Goal: Task Accomplishment & Management: Manage account settings

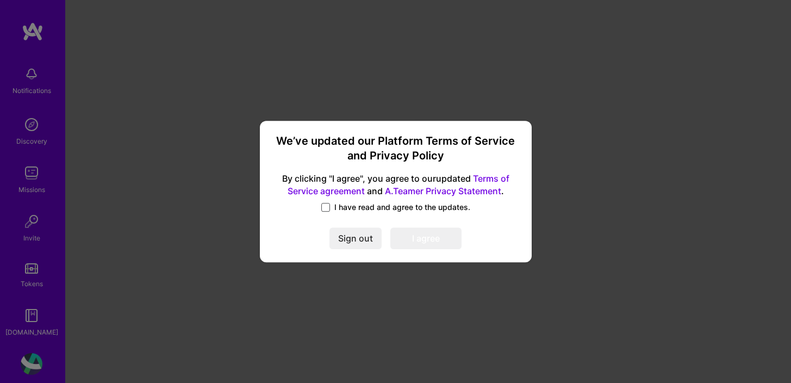
click at [326, 210] on span at bounding box center [325, 207] width 9 height 9
click at [0, 0] on input "I have read and agree to the updates." at bounding box center [0, 0] width 0 height 0
click at [438, 240] on button "I agree" at bounding box center [425, 238] width 71 height 22
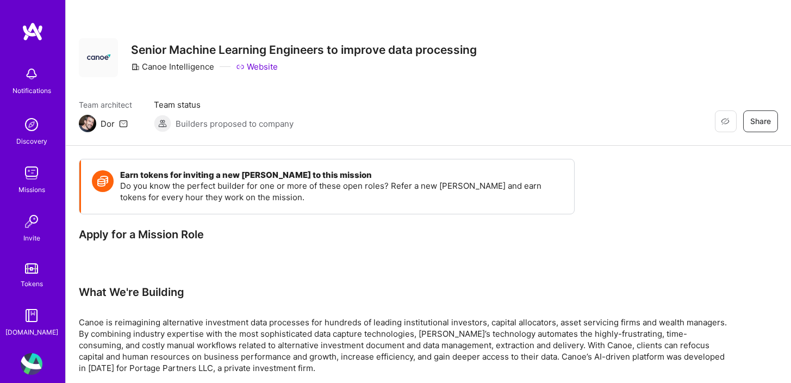
click at [35, 135] on div "Discovery" at bounding box center [31, 140] width 31 height 11
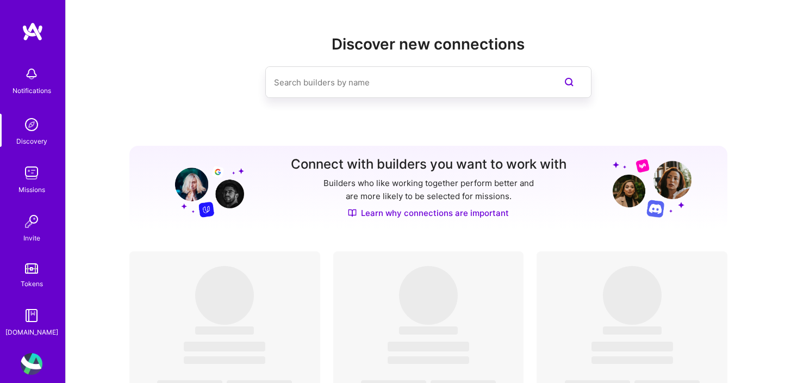
click at [28, 186] on div "Missions" at bounding box center [31, 189] width 27 height 11
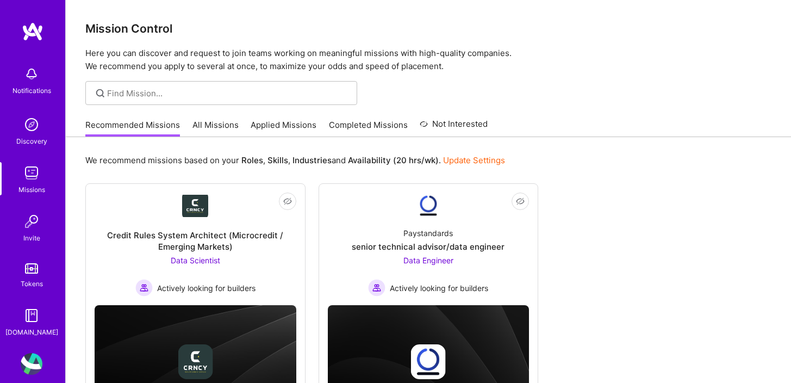
click at [465, 160] on link "Update Settings" at bounding box center [474, 160] width 62 height 10
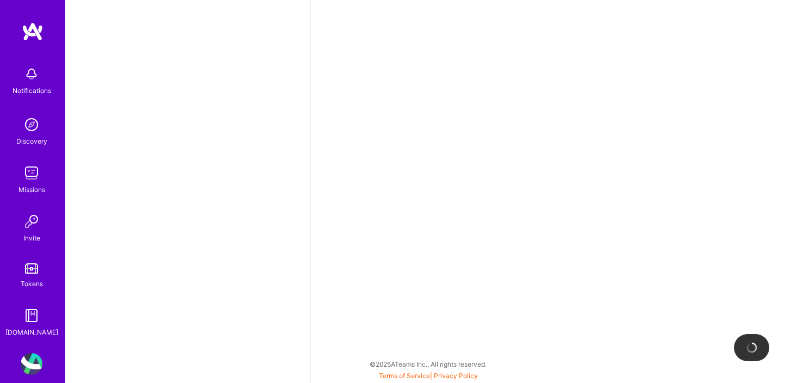
scroll to position [443, 0]
select select "US"
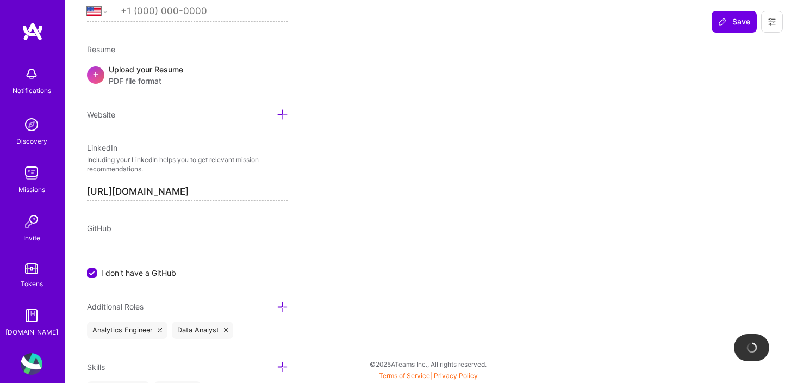
select select "Right Now"
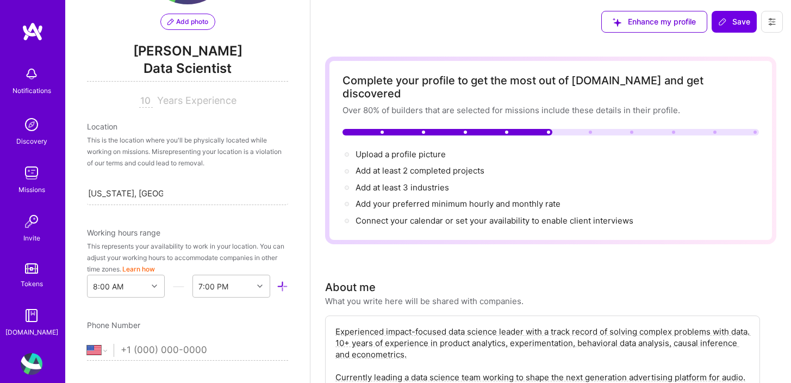
scroll to position [105, 0]
click at [149, 98] on input "10" at bounding box center [146, 100] width 14 height 13
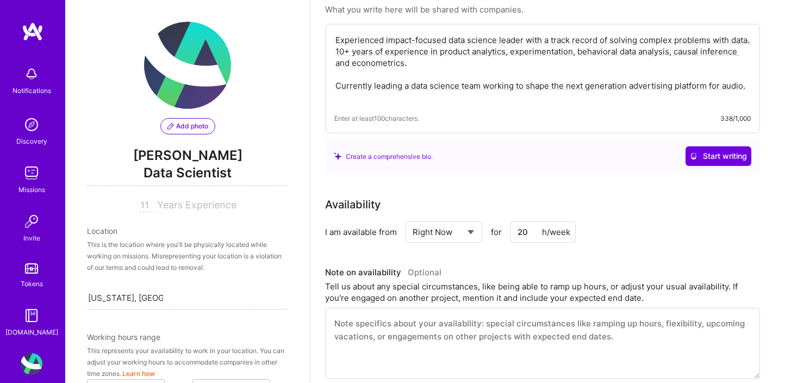
scroll to position [373, 0]
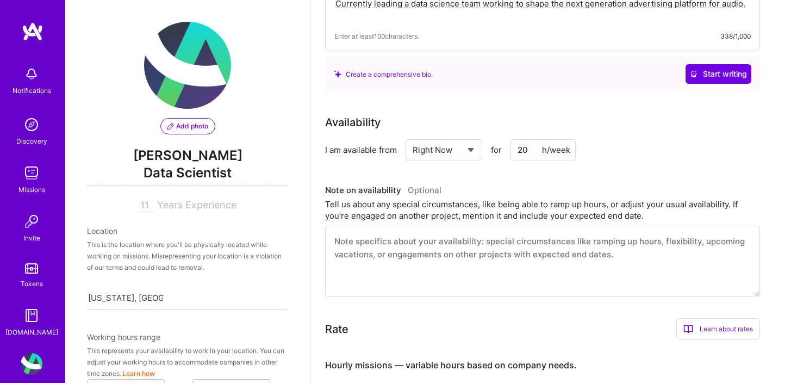
type input "11"
click at [518, 139] on input "20" at bounding box center [542, 149] width 65 height 21
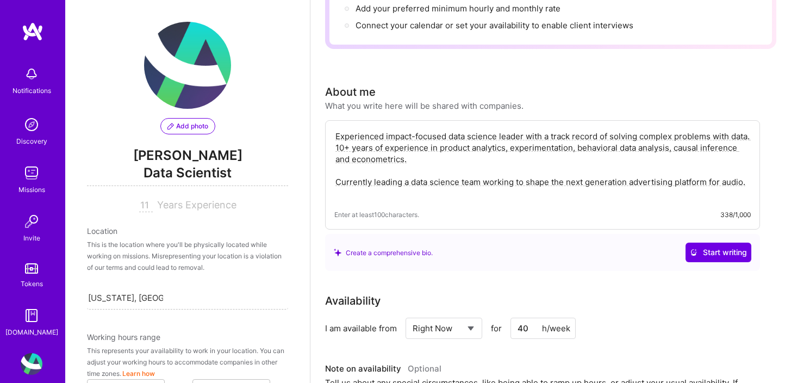
scroll to position [0, 0]
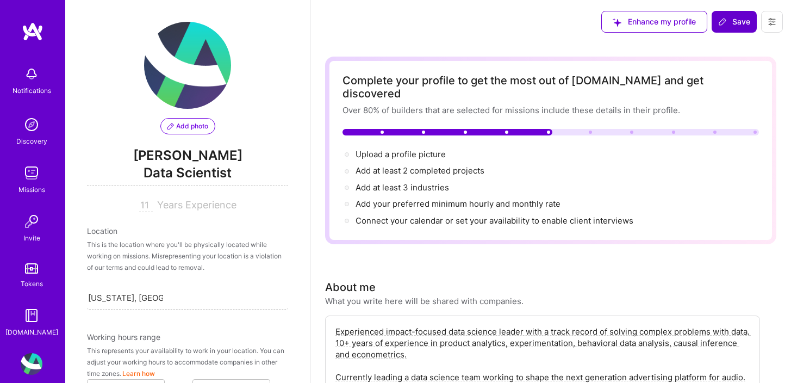
type input "40"
click at [722, 20] on icon at bounding box center [722, 21] width 9 height 9
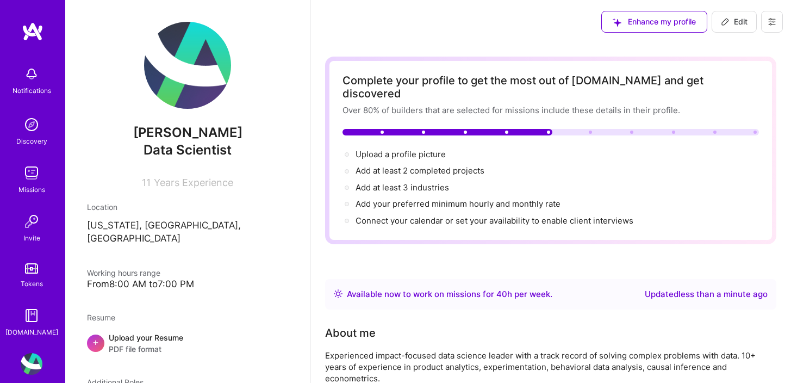
click at [32, 172] on img at bounding box center [32, 173] width 22 height 22
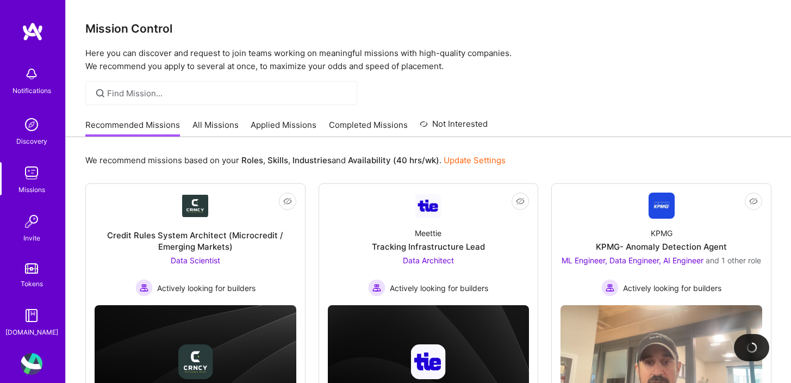
click at [196, 121] on link "All Missions" at bounding box center [215, 128] width 46 height 18
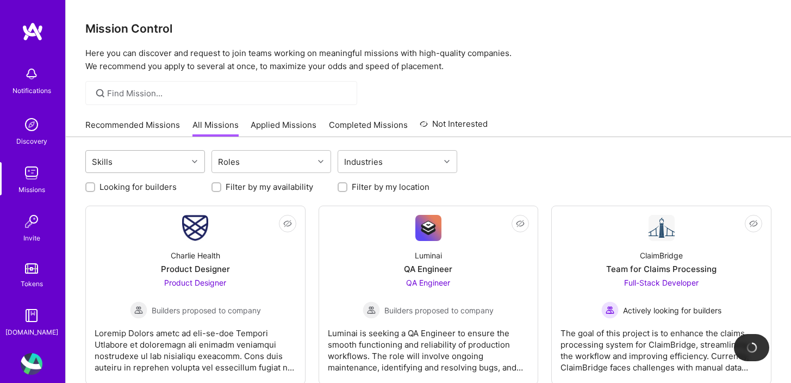
click at [185, 160] on div "Skills" at bounding box center [137, 162] width 102 height 22
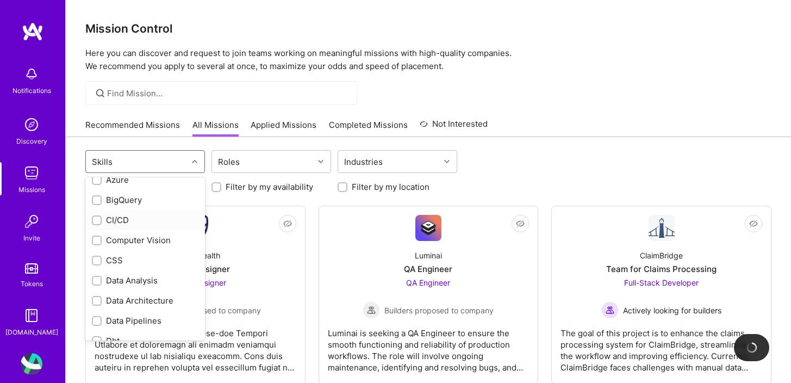
scroll to position [202, 0]
click at [162, 279] on div "Data Analysis" at bounding box center [145, 280] width 106 height 11
checkbox input "true"
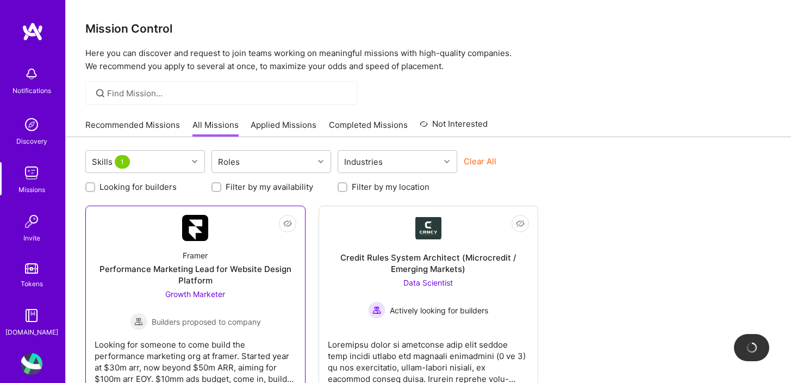
click at [285, 293] on div "Framer Performance Marketing Lead for Website Design Platform Growth Marketer B…" at bounding box center [196, 285] width 202 height 89
click at [156, 165] on div "Skills 1" at bounding box center [137, 162] width 102 height 22
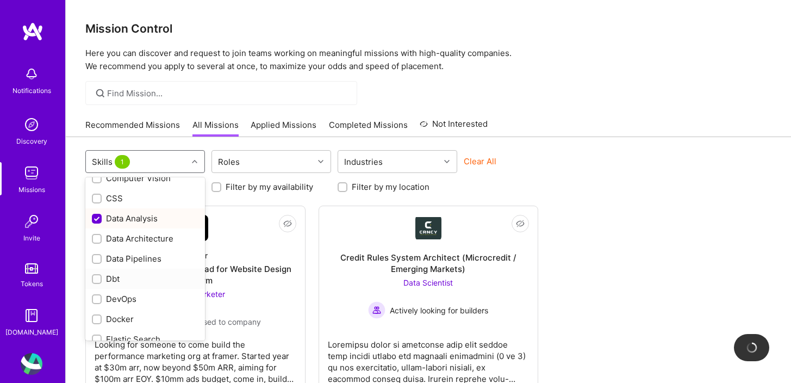
scroll to position [290, 0]
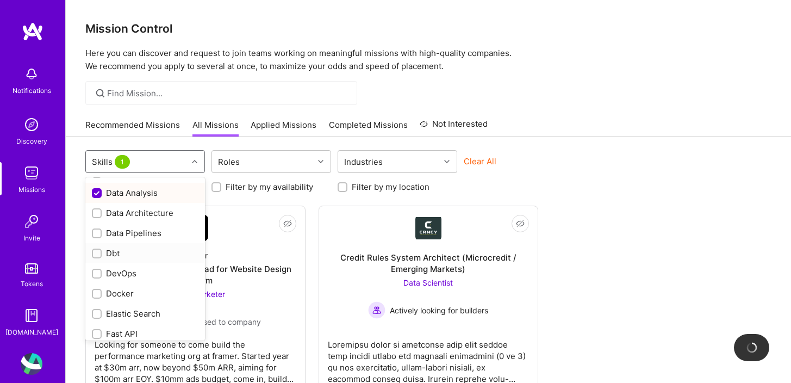
click at [163, 252] on div "Dbt" at bounding box center [145, 252] width 106 height 11
checkbox input "true"
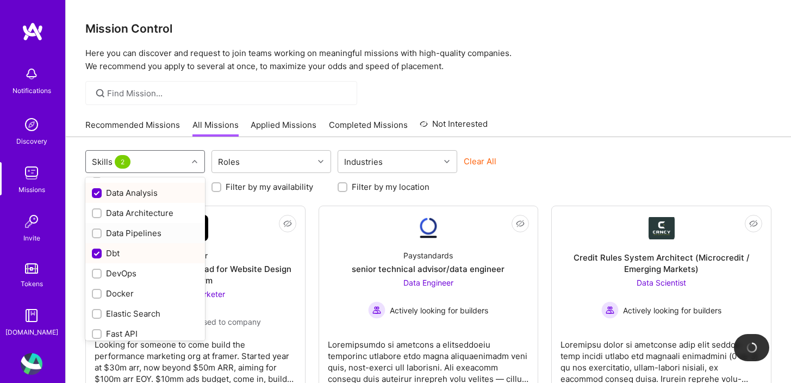
click at [162, 227] on div "Data Pipelines" at bounding box center [145, 232] width 106 height 11
checkbox input "true"
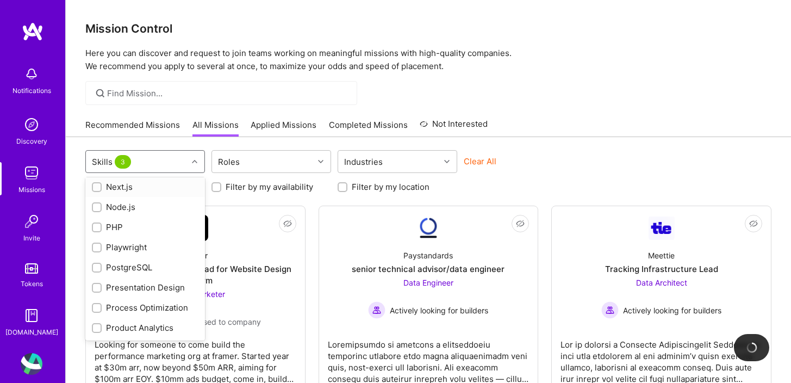
scroll to position [841, 0]
click at [159, 324] on div "Product Analytics" at bounding box center [145, 324] width 106 height 11
checkbox input "true"
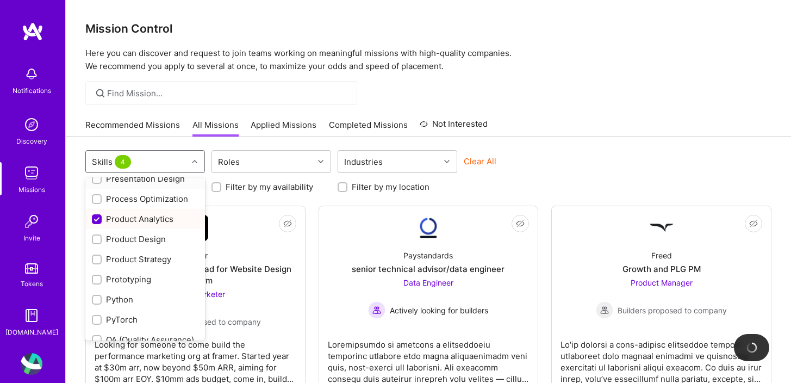
scroll to position [950, 0]
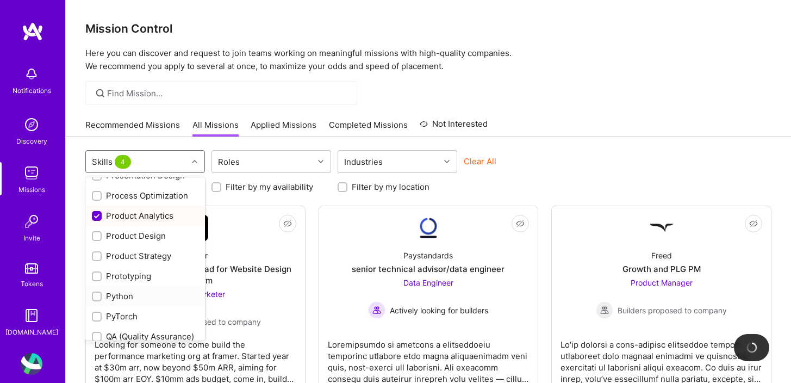
click at [155, 292] on div "Python" at bounding box center [145, 295] width 106 height 11
checkbox input "true"
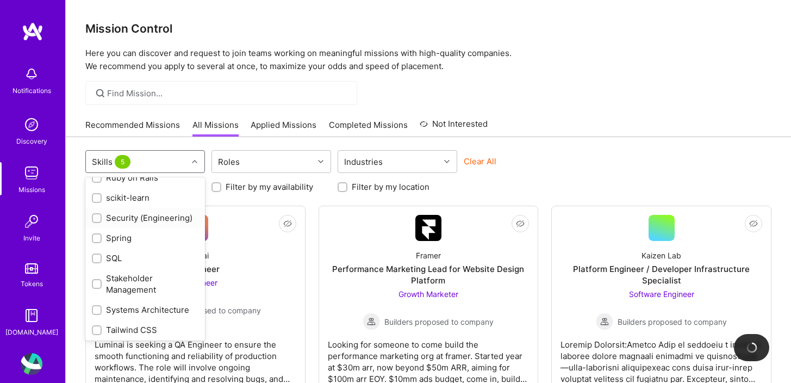
scroll to position [1255, 0]
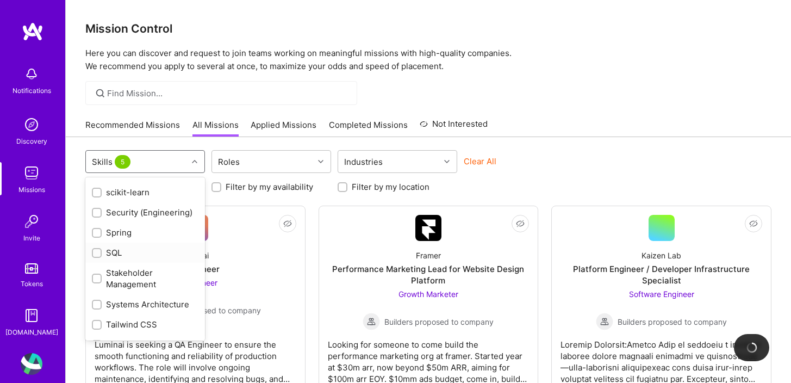
click at [165, 246] on div "SQL" at bounding box center [145, 252] width 120 height 20
checkbox input "true"
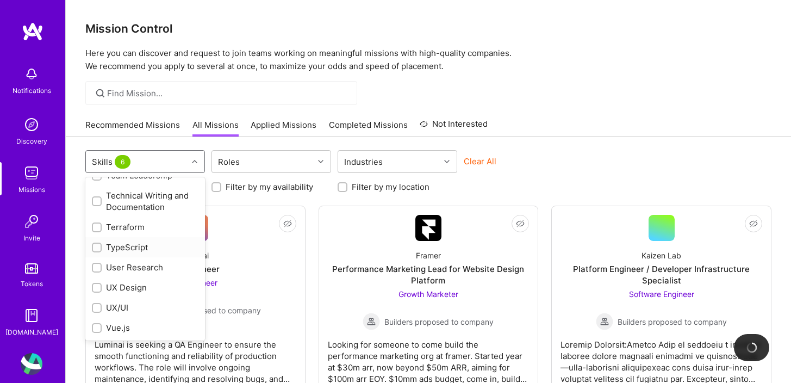
scroll to position [1464, 0]
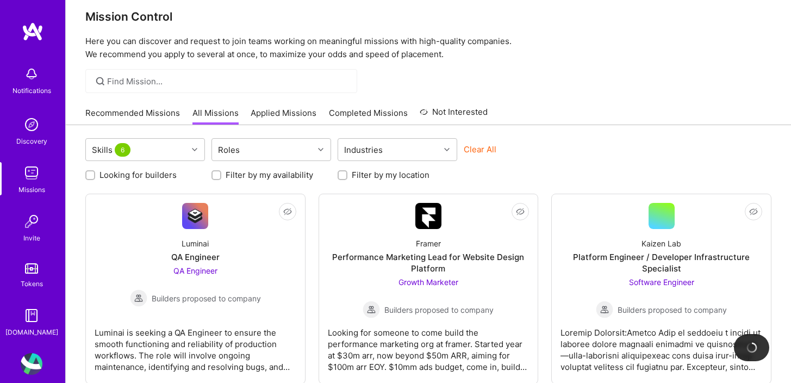
scroll to position [0, 0]
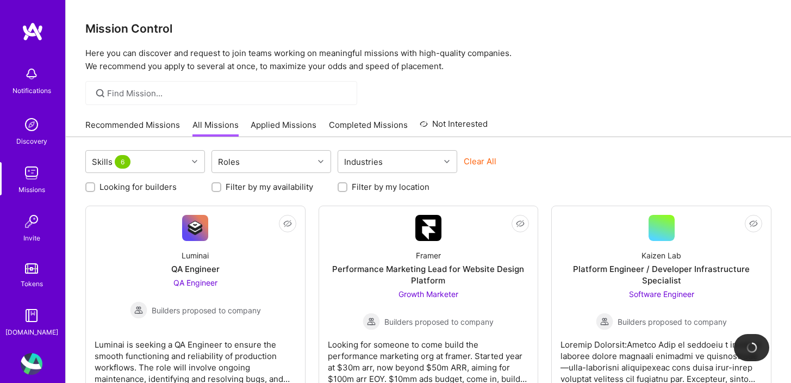
click at [283, 128] on link "Applied Missions" at bounding box center [283, 128] width 66 height 18
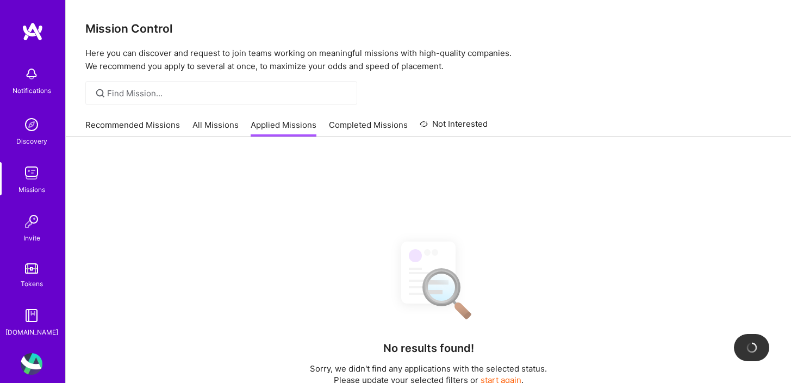
click at [178, 130] on link "Recommended Missions" at bounding box center [132, 128] width 95 height 18
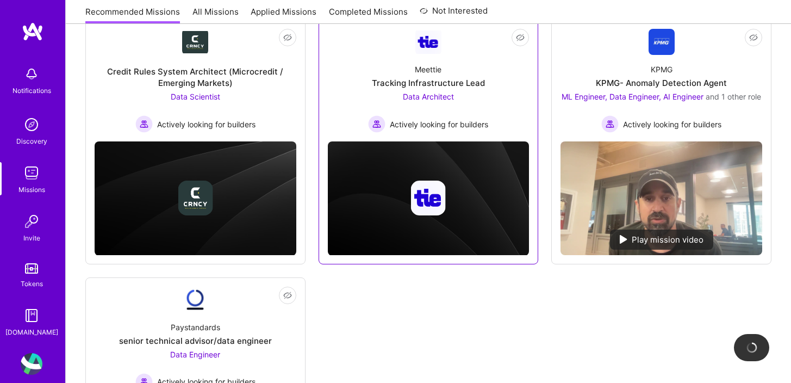
scroll to position [168, 0]
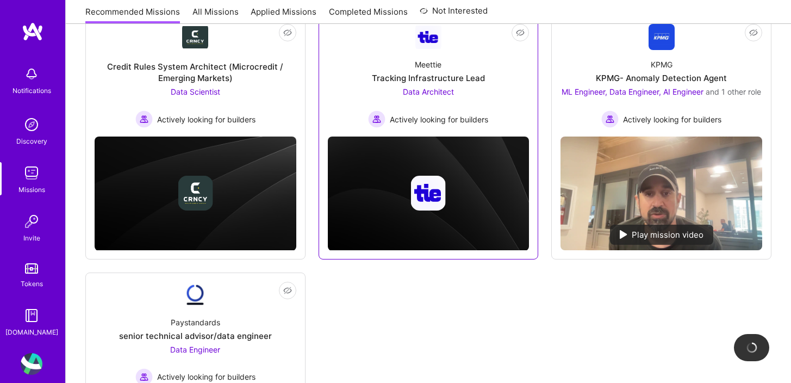
click at [433, 84] on div "Tracking Infrastructure Lead" at bounding box center [428, 77] width 113 height 11
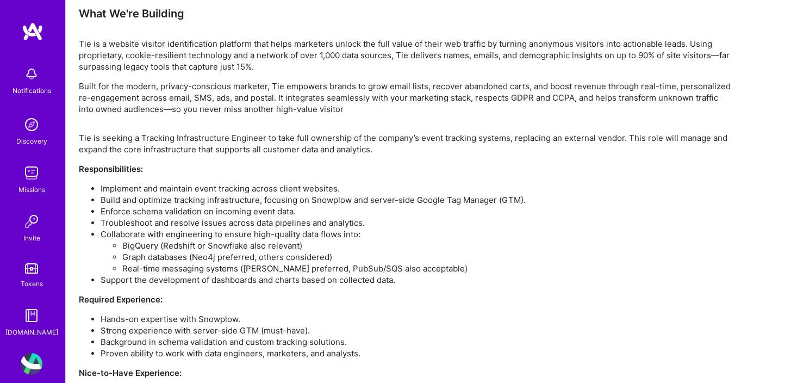
scroll to position [783, 0]
